Goal: Information Seeking & Learning: Learn about a topic

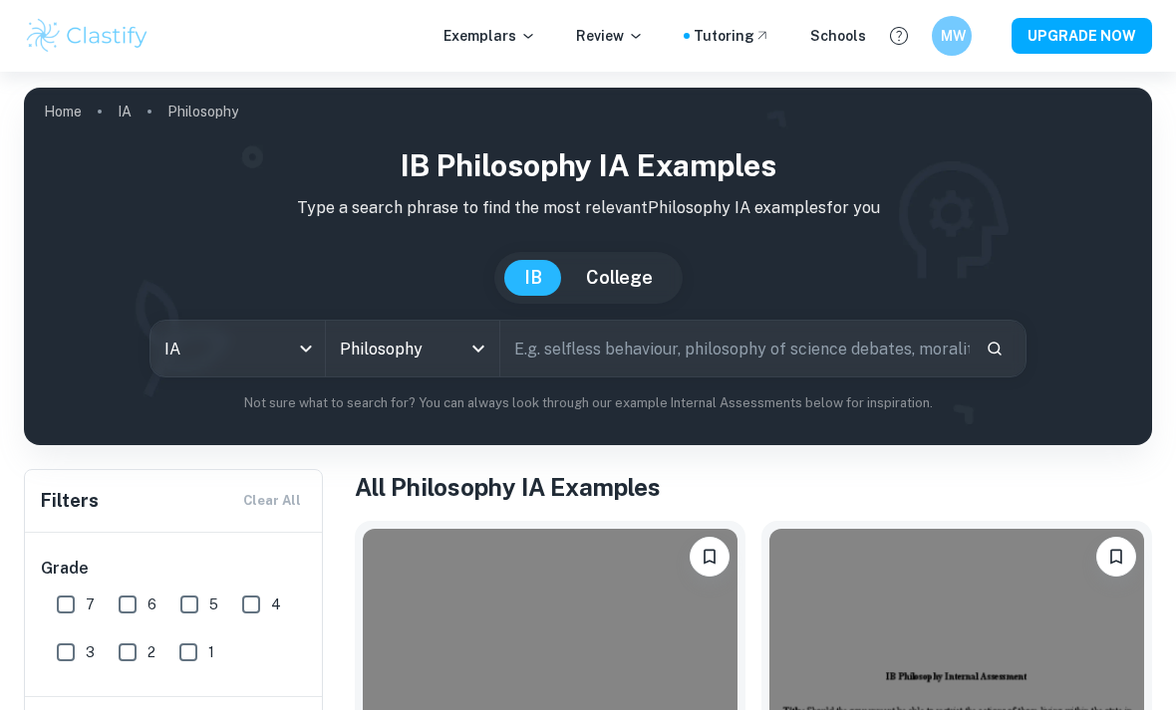
click at [573, 346] on input "text" at bounding box center [734, 349] width 469 height 56
type input "Song"
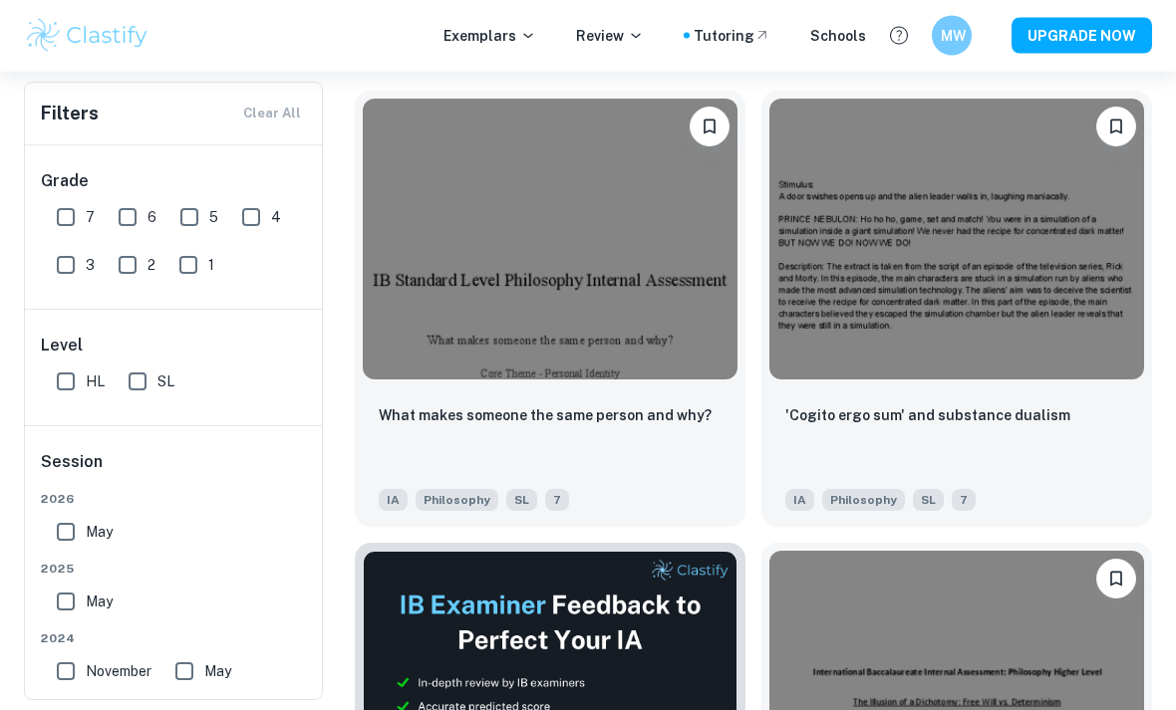
scroll to position [430, 0]
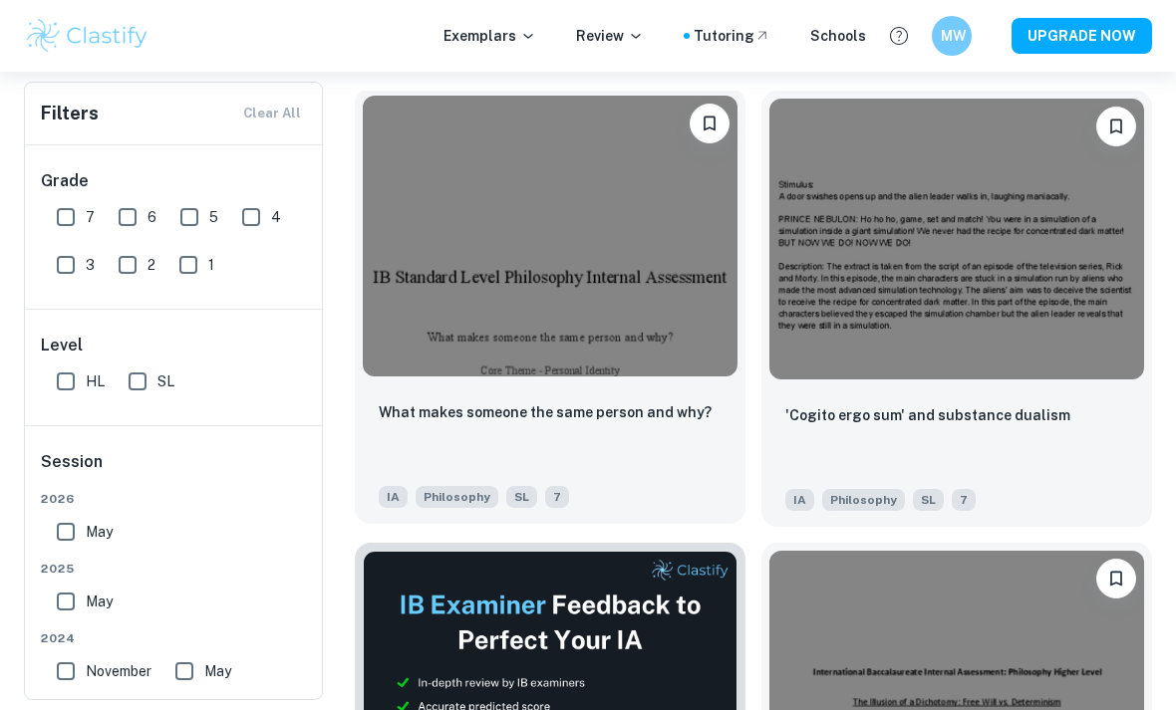
click at [448, 421] on p "What makes someone the same person and why?" at bounding box center [545, 413] width 333 height 22
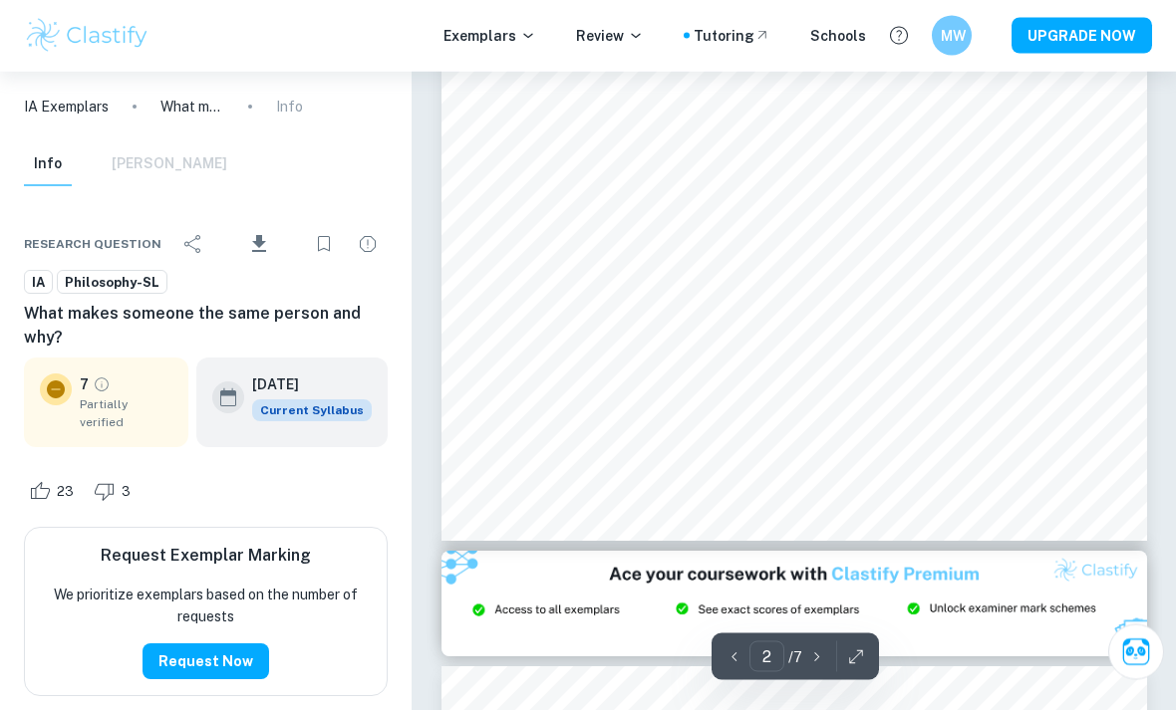
scroll to position [1608, 0]
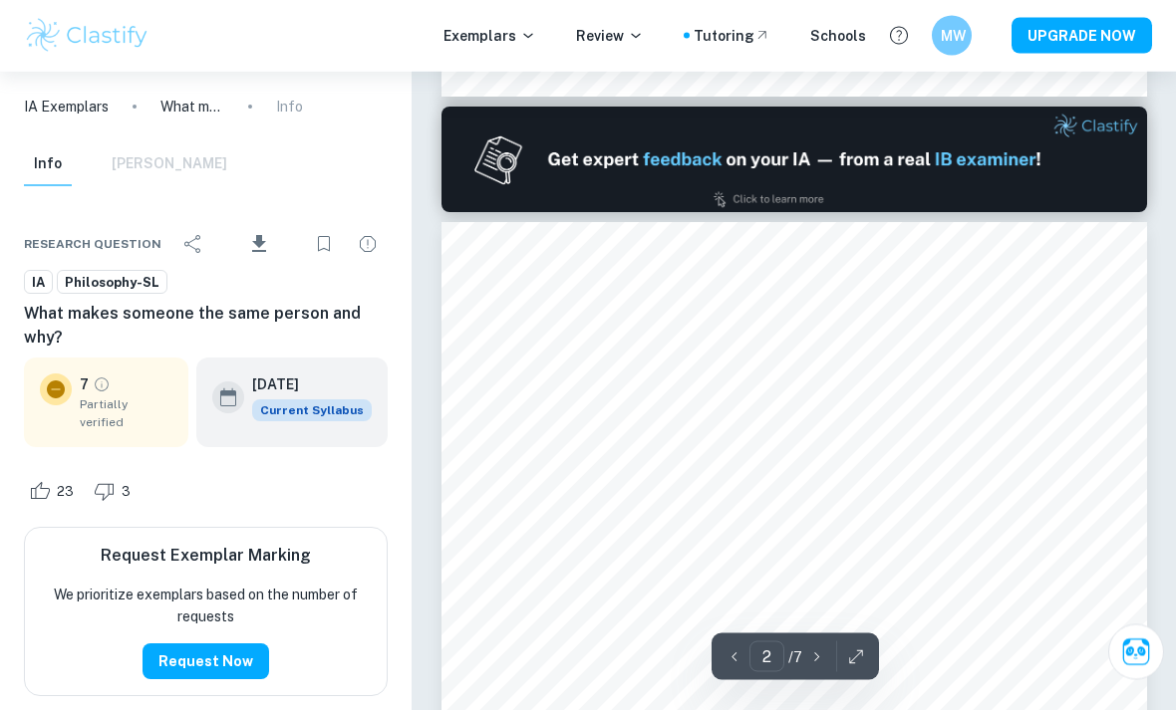
type input "1"
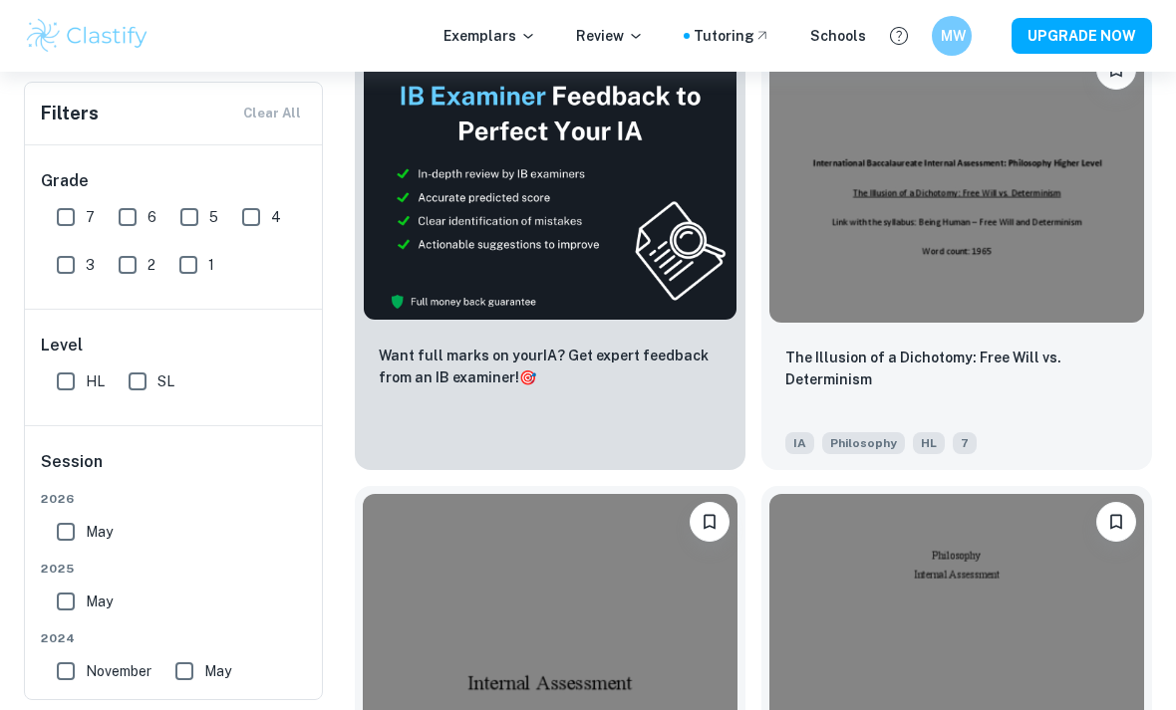
scroll to position [945, 0]
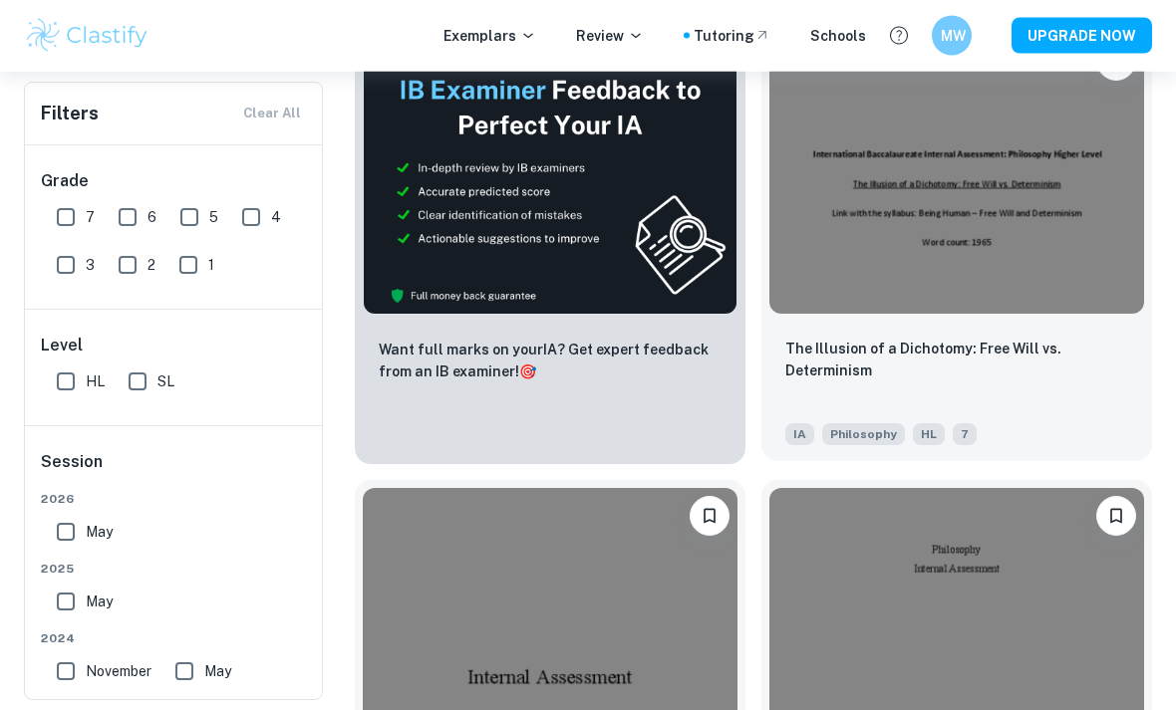
click at [1080, 386] on div "The Illusion of a Dichotomy: Free Will vs. Determinism" at bounding box center [956, 373] width 343 height 68
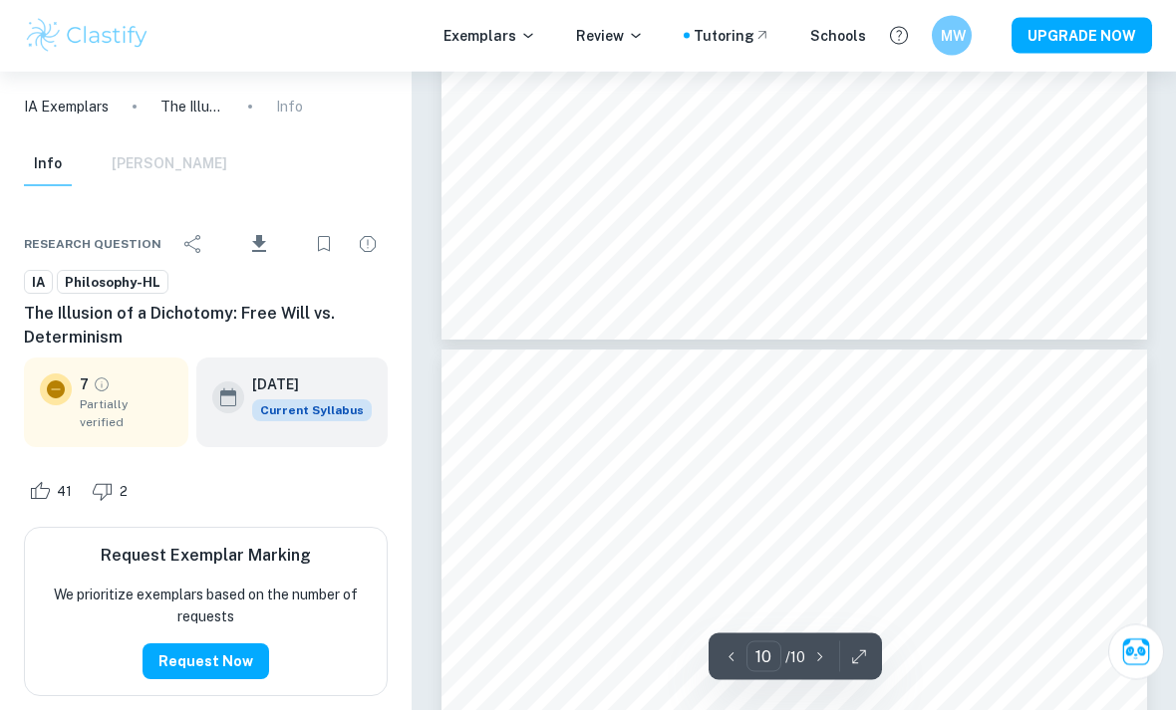
scroll to position [9749, 0]
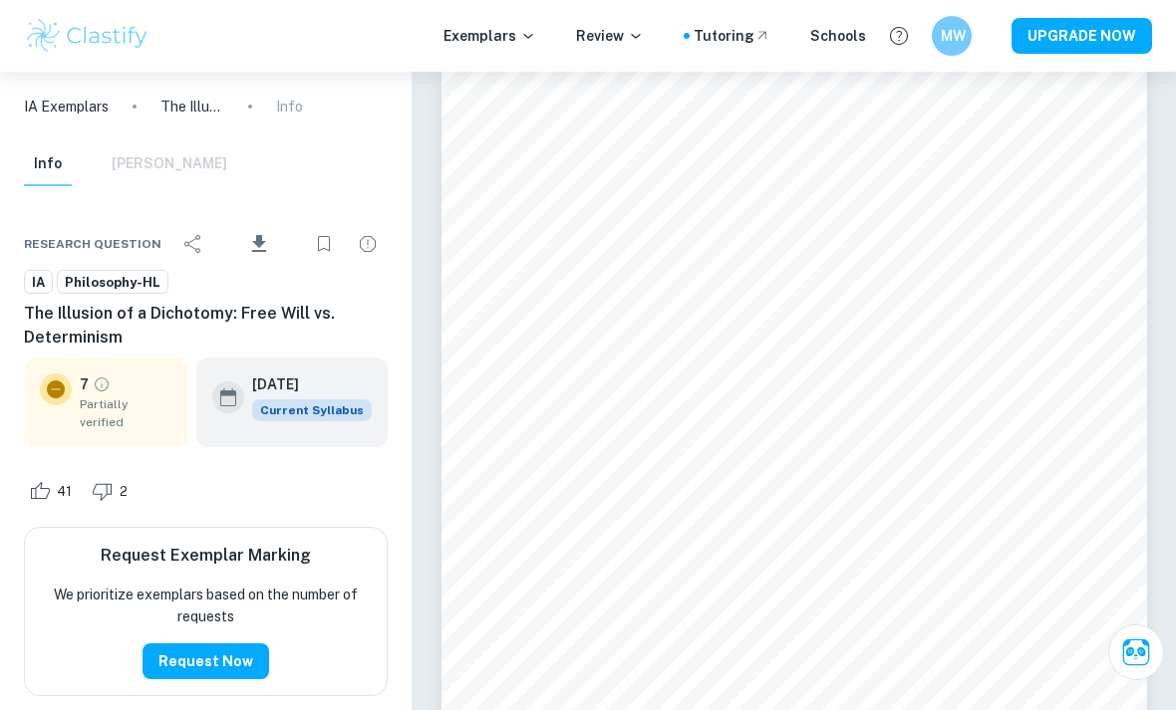
type input "2"
